Goal: Transaction & Acquisition: Obtain resource

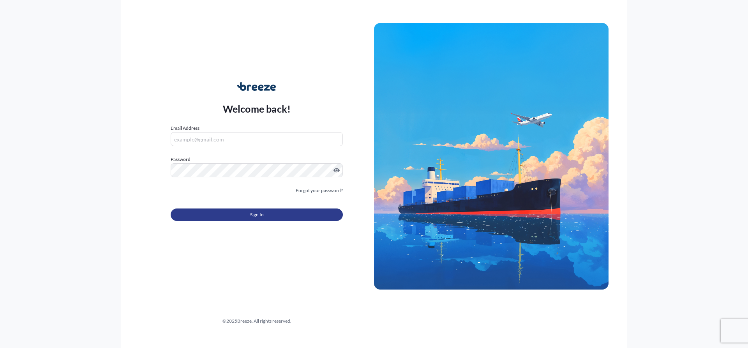
type input "[EMAIL_ADDRESS][DOMAIN_NAME]"
click at [224, 214] on button "Sign In" at bounding box center [257, 214] width 172 height 12
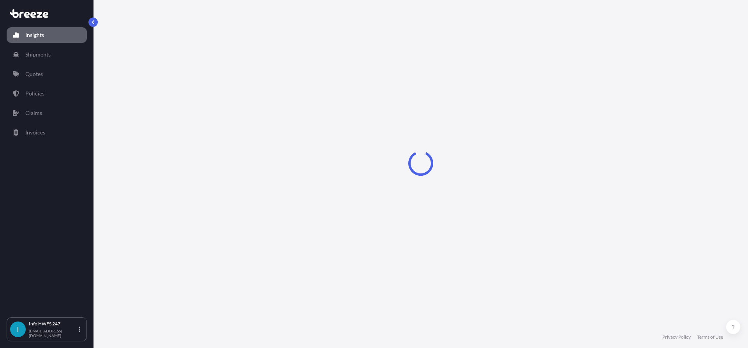
select select "2025"
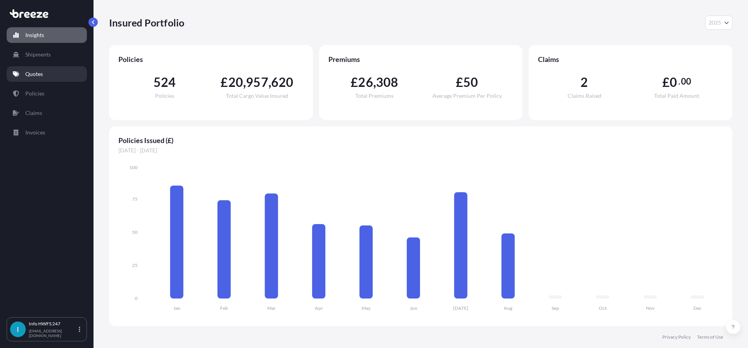
click at [39, 79] on link "Quotes" at bounding box center [47, 74] width 80 height 16
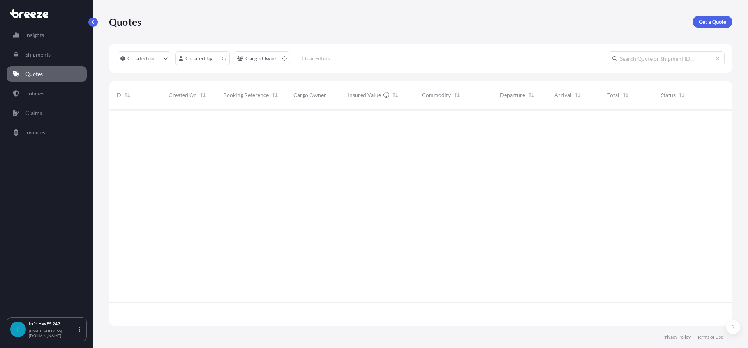
scroll to position [215, 618]
click at [718, 20] on p "Get a Quote" at bounding box center [712, 22] width 27 height 8
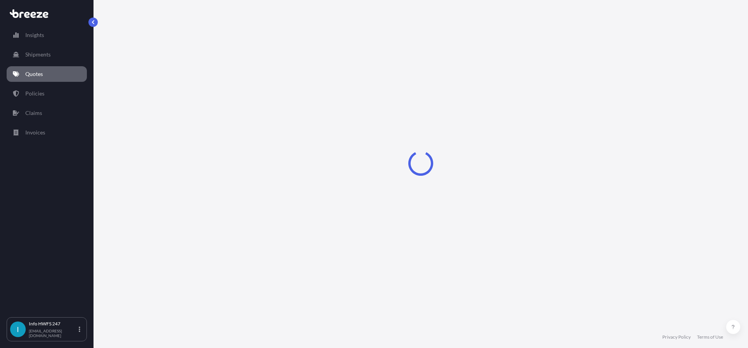
select select "Road"
select select "Air"
select select "1"
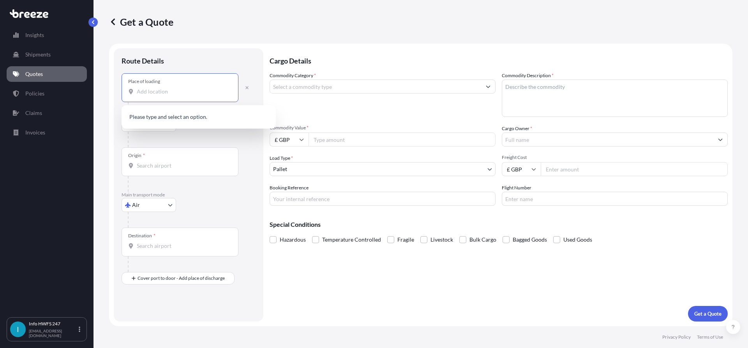
click at [149, 90] on input "Place of loading" at bounding box center [183, 92] width 92 height 8
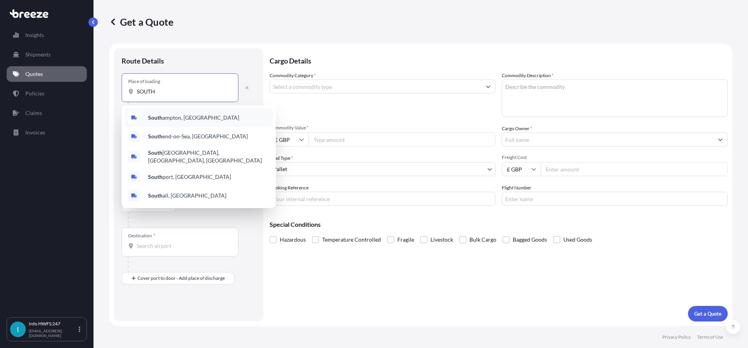
click at [223, 119] on div "[GEOGRAPHIC_DATA], [GEOGRAPHIC_DATA]" at bounding box center [199, 117] width 148 height 19
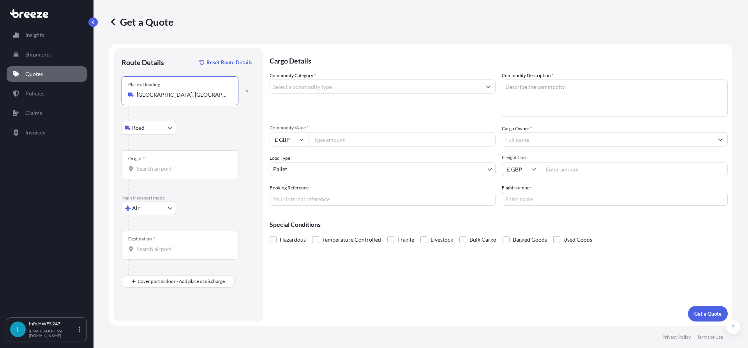
type input "[GEOGRAPHIC_DATA], [GEOGRAPHIC_DATA]"
click at [166, 159] on div "Origin *" at bounding box center [180, 164] width 117 height 29
click at [166, 165] on input "Origin *" at bounding box center [183, 169] width 92 height 8
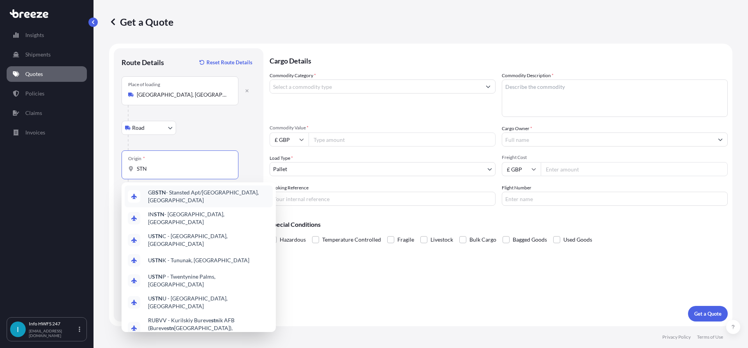
click at [189, 198] on span "GB STN - Stansted Apt/[GEOGRAPHIC_DATA], [GEOGRAPHIC_DATA]" at bounding box center [209, 197] width 122 height 16
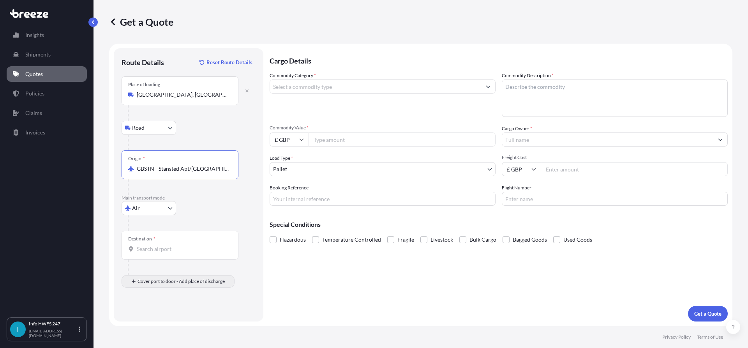
type input "GBSTN - Stansted Apt/[GEOGRAPHIC_DATA], [GEOGRAPHIC_DATA]"
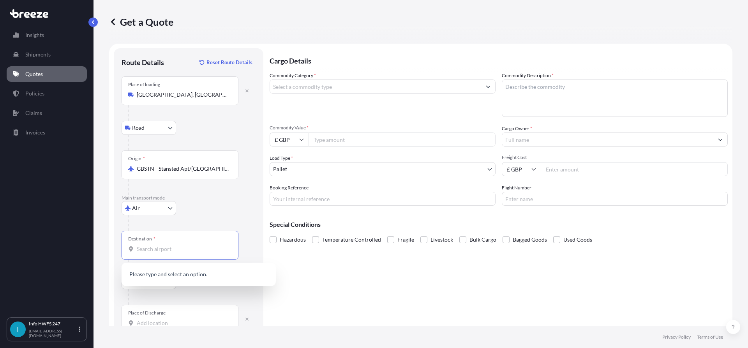
click at [168, 248] on input "Destination *" at bounding box center [183, 249] width 92 height 8
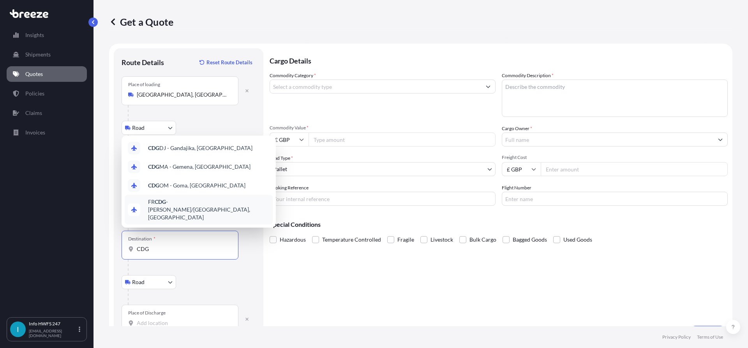
click at [208, 216] on span "FR CDG - [PERSON_NAME]-de-Gaulle Apt/[GEOGRAPHIC_DATA], [GEOGRAPHIC_DATA]" at bounding box center [209, 209] width 122 height 23
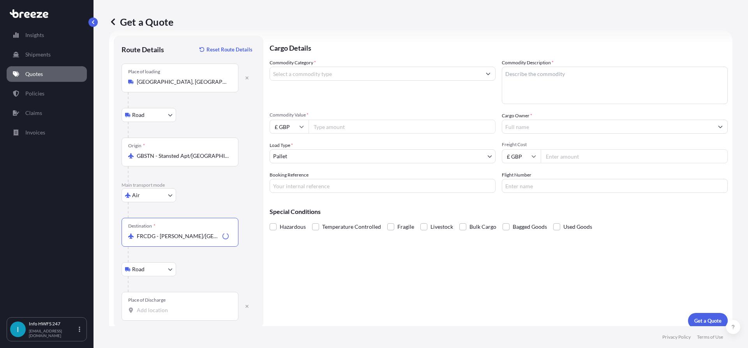
scroll to position [20, 0]
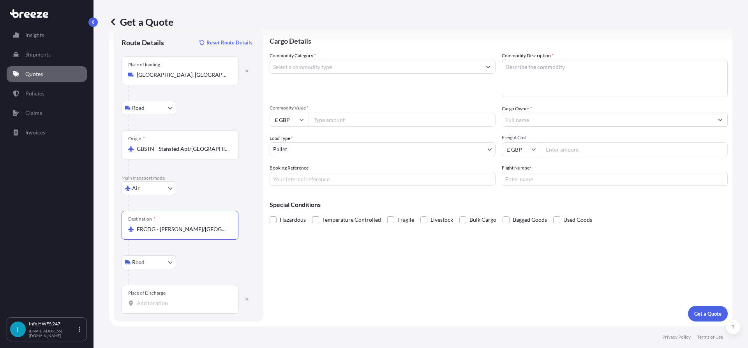
type input "FRCDG - [PERSON_NAME]/[GEOGRAPHIC_DATA], [GEOGRAPHIC_DATA]"
click at [171, 305] on input "Place of Discharge" at bounding box center [183, 303] width 92 height 8
type input "D"
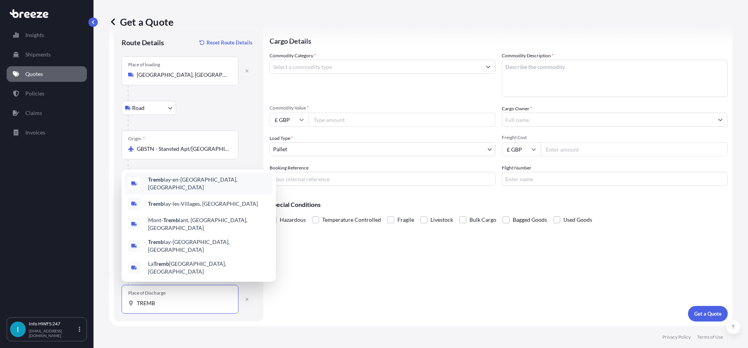
click at [204, 194] on div "Tremb lay-en-[GEOGRAPHIC_DATA], [GEOGRAPHIC_DATA]" at bounding box center [199, 184] width 148 height 22
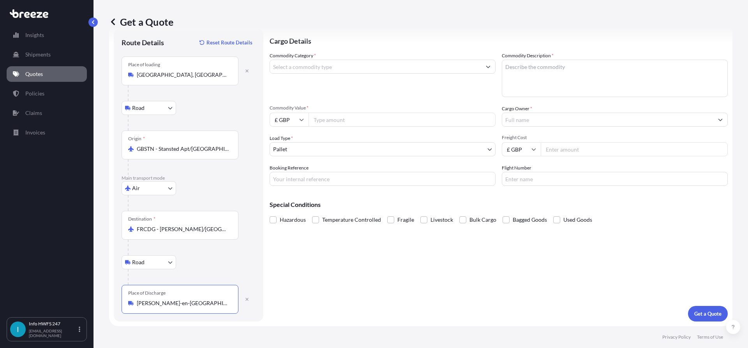
type input "[PERSON_NAME]-en-[GEOGRAPHIC_DATA], [GEOGRAPHIC_DATA]"
click at [351, 67] on input "Commodity Category *" at bounding box center [375, 67] width 211 height 14
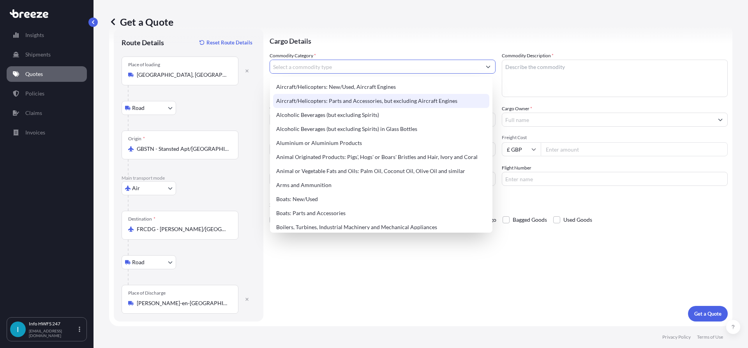
click at [344, 100] on div "Aircraft/Helicopters: Parts and Accessories, but excluding Aircraft Engines" at bounding box center [381, 101] width 216 height 14
type input "Aircraft/Helicopters: Parts and Accessories, but excluding Aircraft Engines"
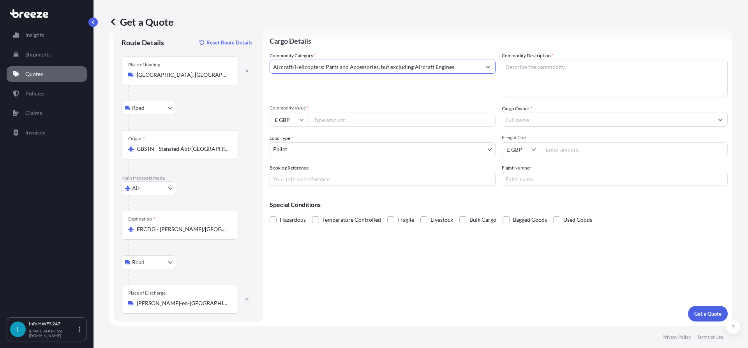
click at [566, 64] on textarea "Commodity Description *" at bounding box center [615, 78] width 226 height 37
type textarea "TOOLING"
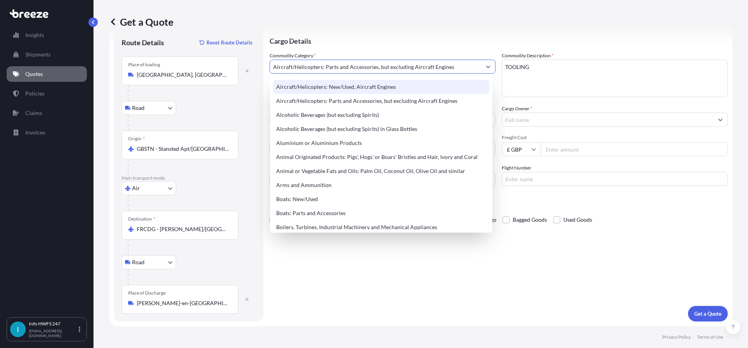
click at [466, 65] on input "Aircraft/Helicopters: Parts and Accessories, but excluding Aircraft Engines" at bounding box center [375, 67] width 211 height 14
click at [486, 65] on icon "Show suggestions" at bounding box center [488, 66] width 5 height 5
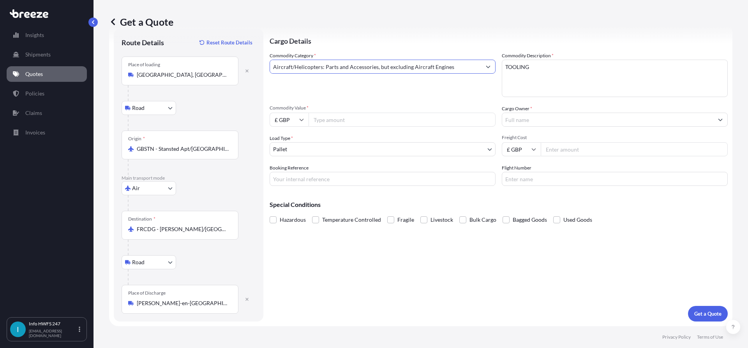
click at [291, 120] on input "£ GBP" at bounding box center [289, 120] width 39 height 14
click at [290, 177] on div "$ USD" at bounding box center [289, 173] width 33 height 15
type input "$ USD"
click at [357, 120] on input "Commodity Value *" at bounding box center [402, 120] width 187 height 14
type input "45220"
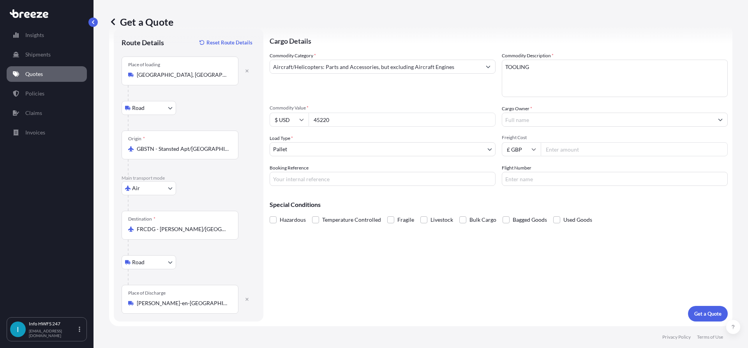
click at [546, 119] on input "Cargo Owner *" at bounding box center [607, 120] width 211 height 14
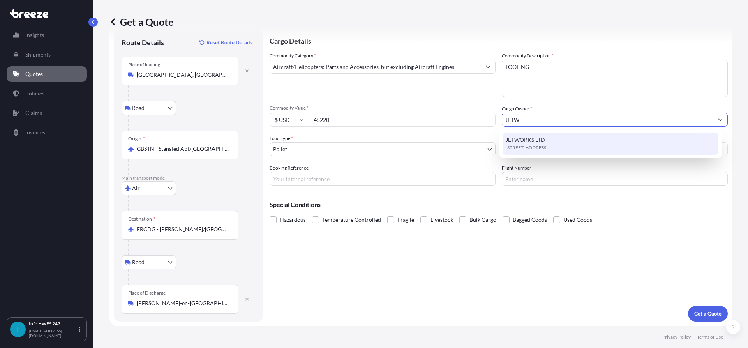
click at [548, 144] on span "[STREET_ADDRESS]" at bounding box center [527, 148] width 42 height 8
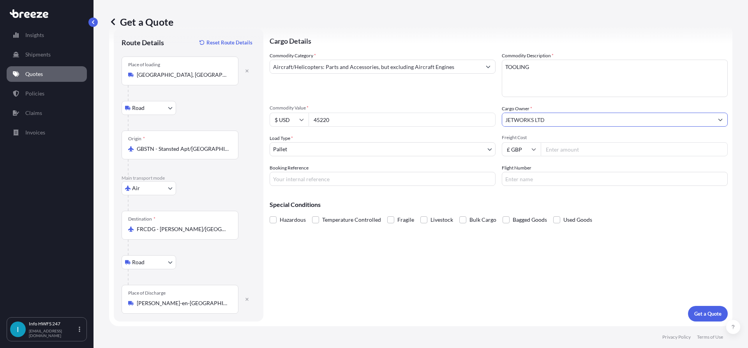
type input "JETWORKS LTD"
click at [339, 177] on input "Booking Reference" at bounding box center [383, 179] width 226 height 14
paste input "HE165548"
type input "HE165548"
click at [712, 316] on p "Get a Quote" at bounding box center [707, 314] width 27 height 8
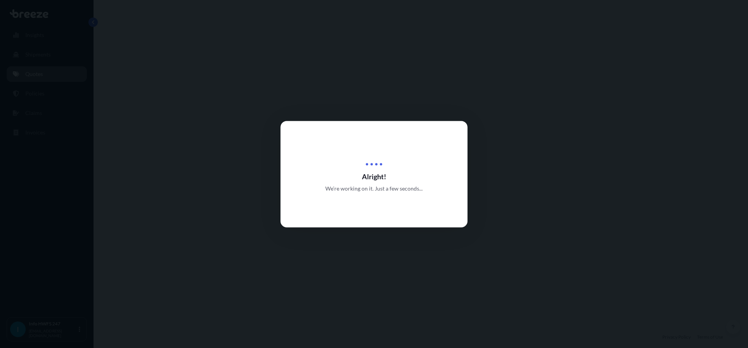
select select "Road"
select select "Air"
select select "Road"
select select "1"
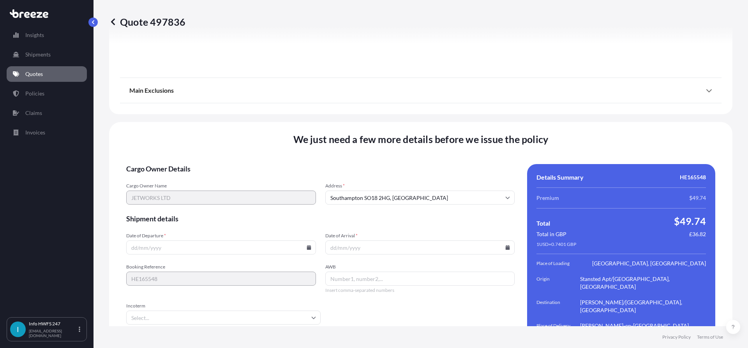
scroll to position [1036, 0]
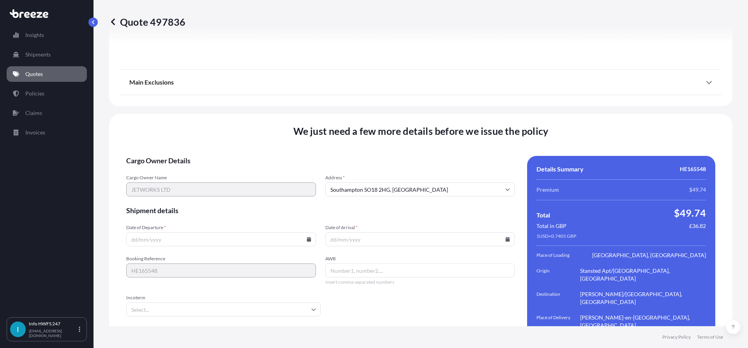
click at [307, 232] on input "Date of Departure *" at bounding box center [221, 239] width 190 height 14
click at [307, 237] on icon at bounding box center [309, 239] width 4 height 5
click at [239, 177] on button "29" at bounding box center [238, 176] width 12 height 12
type input "[DATE]"
click at [507, 232] on input "Date of Arrival *" at bounding box center [420, 239] width 190 height 14
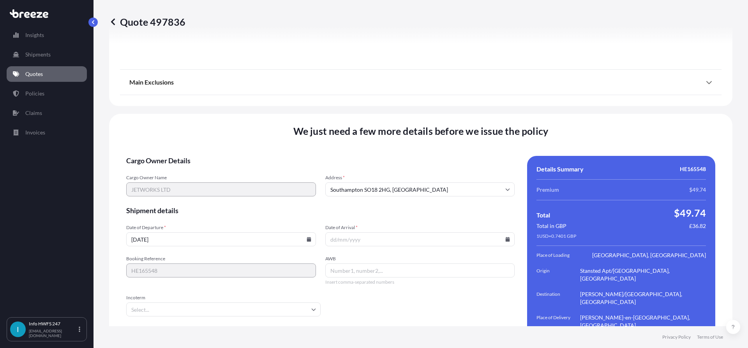
click at [505, 237] on icon at bounding box center [507, 239] width 5 height 5
click at [473, 84] on button at bounding box center [470, 84] width 12 height 12
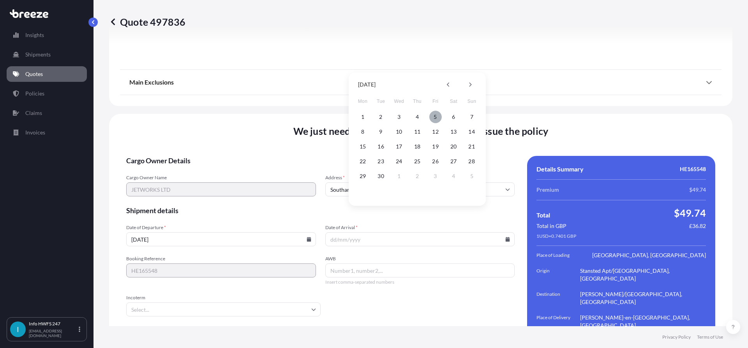
click at [437, 116] on button "5" at bounding box center [435, 117] width 12 height 12
type input "[DATE]"
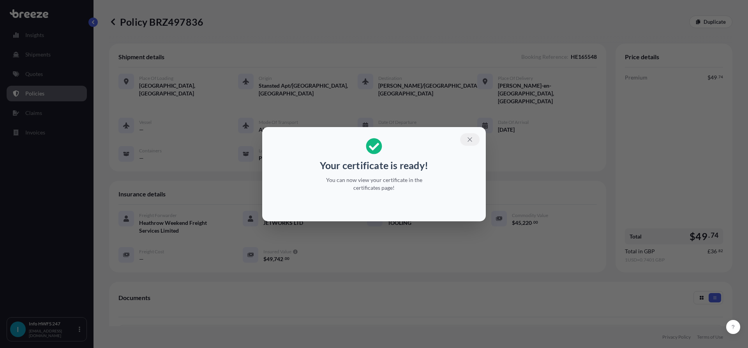
click at [466, 138] on button "button" at bounding box center [469, 139] width 19 height 12
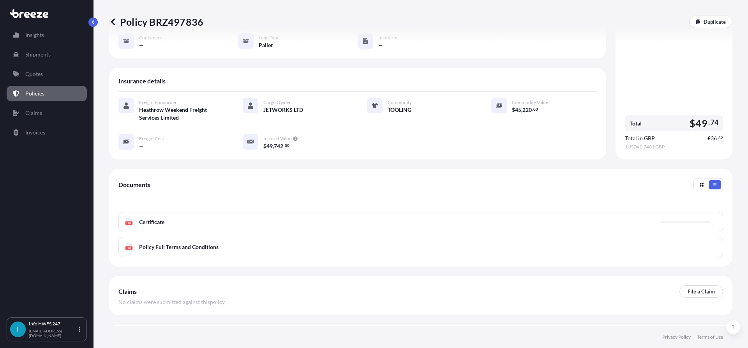
scroll to position [117, 0]
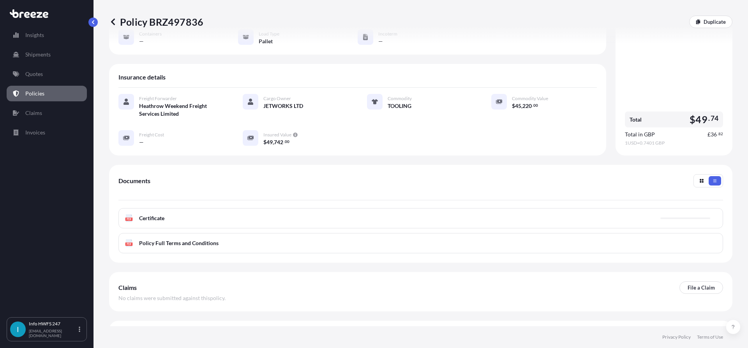
click at [223, 208] on div "PDF Certificate" at bounding box center [420, 218] width 605 height 20
click at [129, 214] on icon at bounding box center [129, 218] width 7 height 8
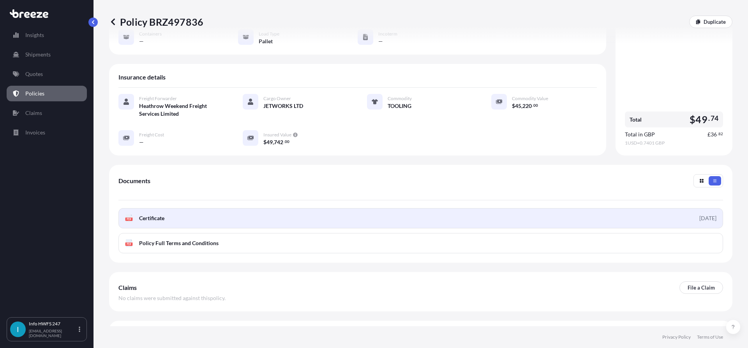
click at [130, 208] on link "PDF Certificate [DATE]" at bounding box center [420, 218] width 605 height 20
